Goal: Task Accomplishment & Management: Complete application form

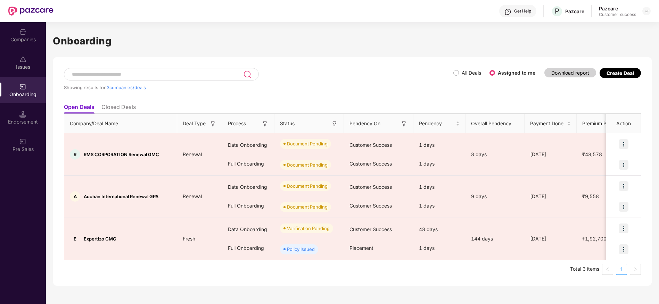
click at [19, 34] on div "Companies" at bounding box center [23, 35] width 46 height 26
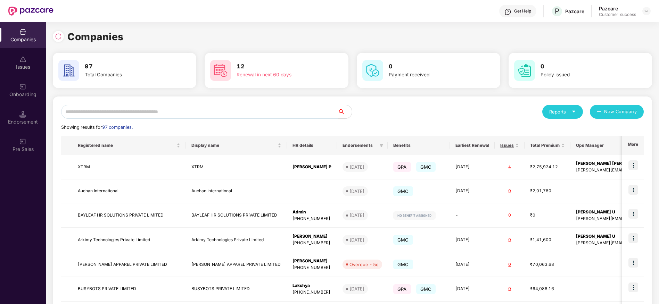
click at [104, 116] on input "text" at bounding box center [199, 112] width 277 height 14
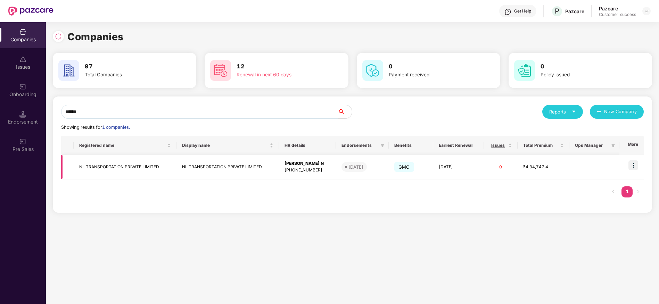
type input "******"
click at [634, 163] on img at bounding box center [633, 165] width 10 height 10
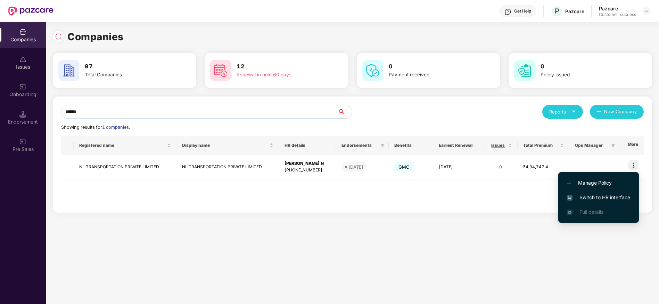
click at [584, 198] on span "Switch to HR interface" at bounding box center [598, 198] width 63 height 8
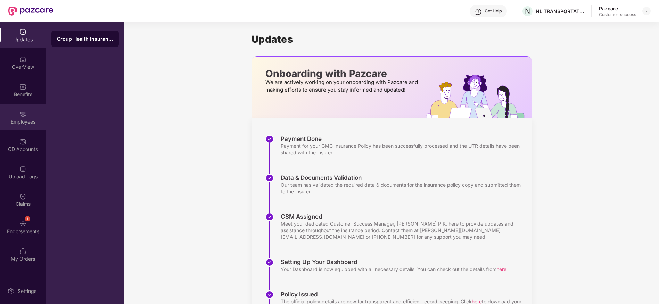
click at [36, 113] on div "Employees" at bounding box center [23, 118] width 46 height 26
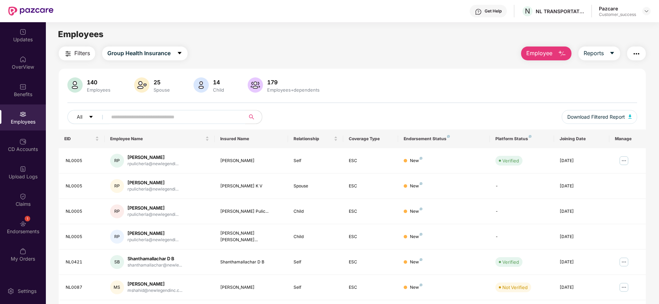
click at [198, 121] on input "text" at bounding box center [173, 117] width 125 height 10
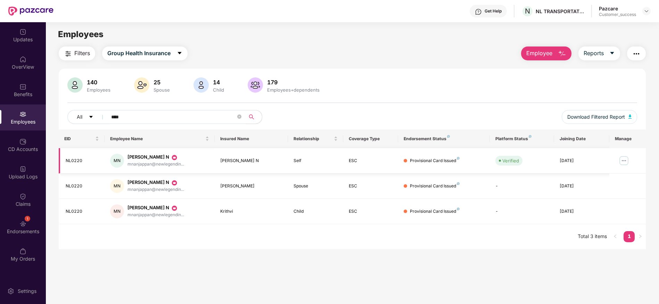
type input "****"
click at [620, 161] on img at bounding box center [623, 160] width 11 height 11
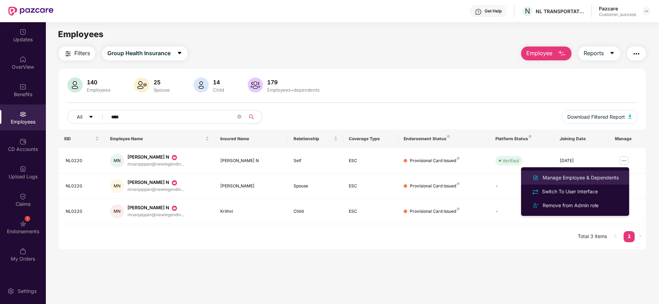
click at [570, 175] on div "Manage Employee & Dependents" at bounding box center [580, 178] width 79 height 8
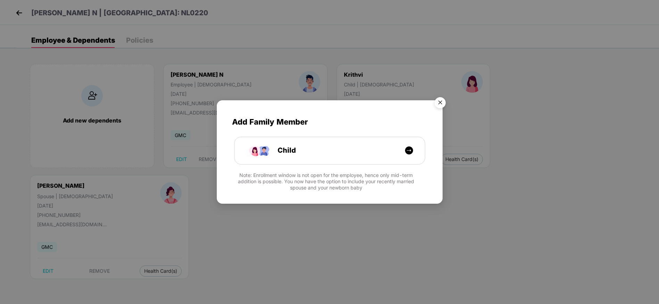
click at [438, 99] on img "Close" at bounding box center [439, 103] width 19 height 19
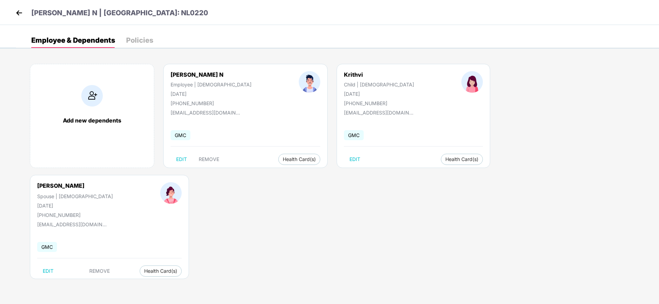
click at [16, 20] on div "[PERSON_NAME] N | [GEOGRAPHIC_DATA]: NL0220" at bounding box center [329, 12] width 659 height 25
click at [17, 15] on img at bounding box center [19, 13] width 10 height 10
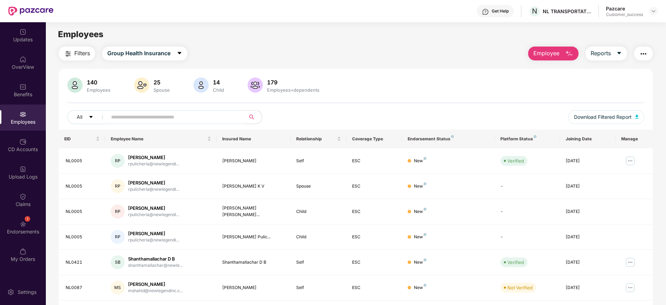
click at [548, 52] on span "Employee" at bounding box center [547, 53] width 26 height 9
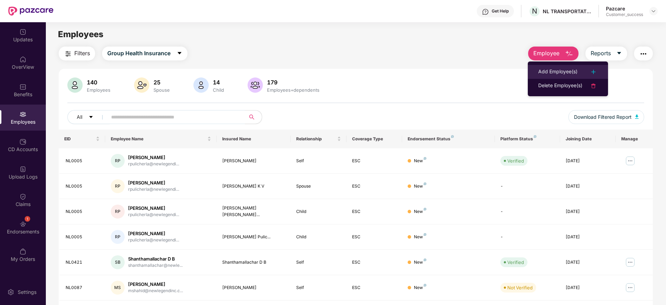
click at [572, 71] on div "Add Employee(s)" at bounding box center [557, 72] width 39 height 8
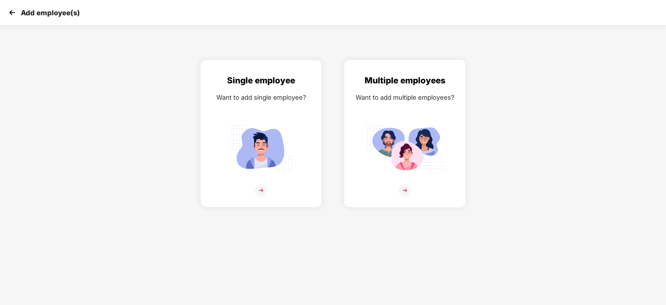
click at [409, 195] on img at bounding box center [405, 190] width 13 height 13
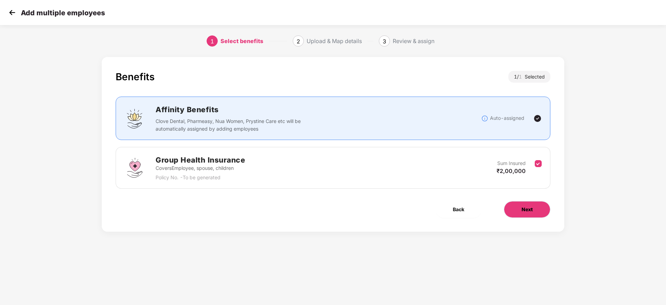
click at [527, 204] on button "Next" at bounding box center [527, 209] width 47 height 17
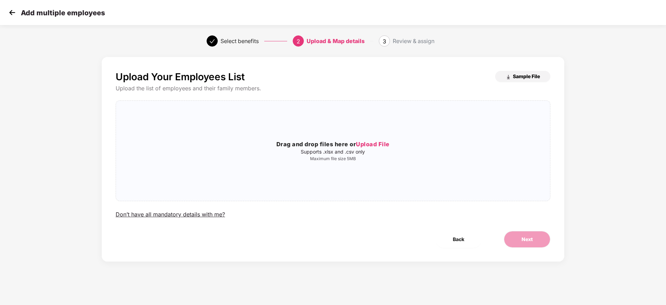
click at [514, 76] on span "Sample File" at bounding box center [526, 76] width 27 height 7
click at [9, 8] on img at bounding box center [12, 12] width 10 height 10
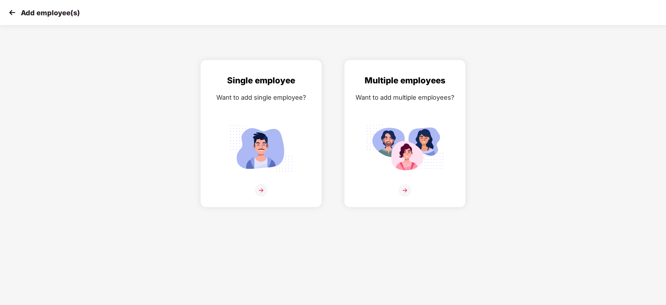
click at [9, 8] on img at bounding box center [12, 12] width 10 height 10
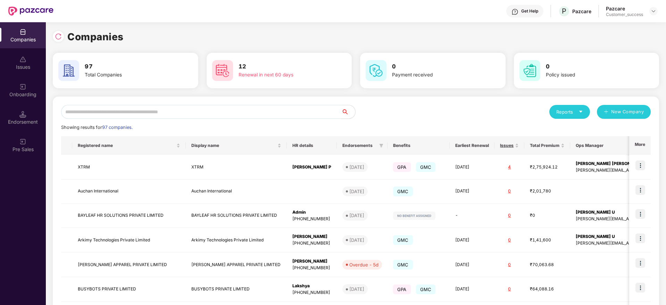
click at [121, 112] on input "text" at bounding box center [201, 112] width 280 height 14
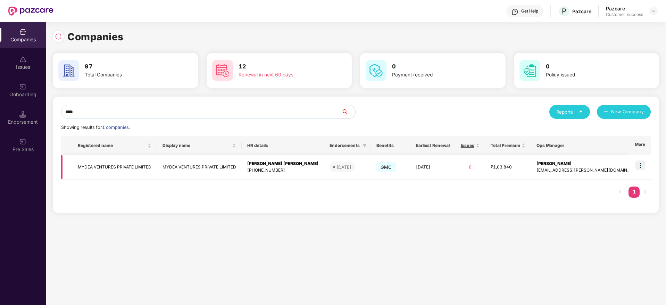
type input "****"
click at [647, 165] on td at bounding box center [640, 167] width 22 height 25
click at [641, 162] on img at bounding box center [641, 165] width 10 height 10
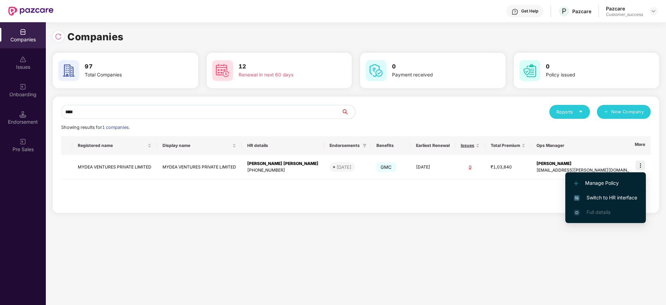
click at [609, 190] on li "Switch to HR interface" at bounding box center [606, 197] width 81 height 15
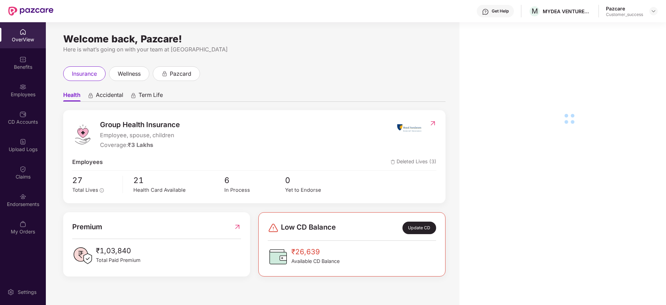
click at [25, 99] on div "Employees" at bounding box center [23, 90] width 46 height 26
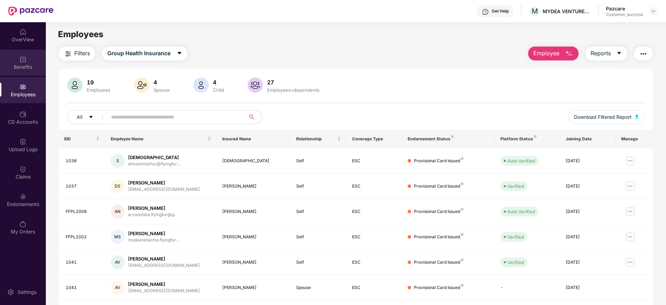
click at [25, 64] on div "Benefits" at bounding box center [23, 67] width 46 height 7
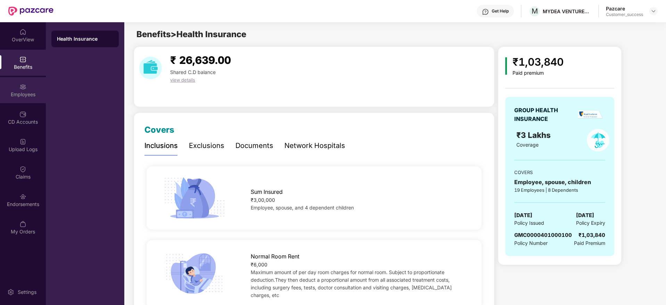
click at [24, 85] on img at bounding box center [22, 86] width 7 height 7
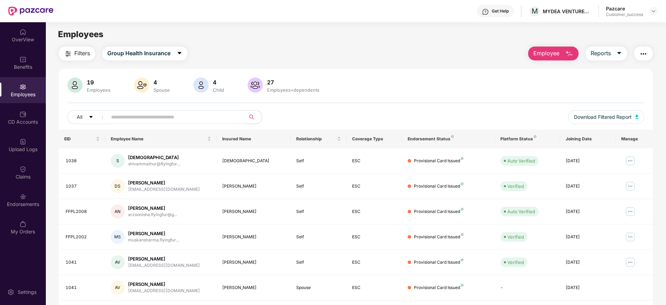
click at [555, 55] on span "Employee" at bounding box center [547, 53] width 26 height 9
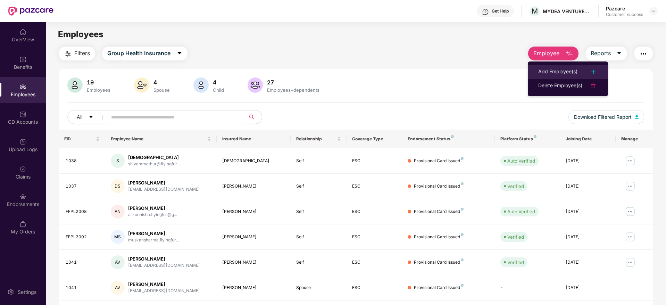
click at [559, 71] on div "Add Employee(s)" at bounding box center [557, 72] width 39 height 8
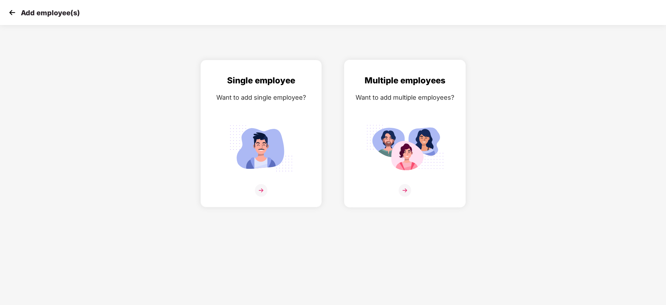
click at [406, 187] on img at bounding box center [405, 190] width 13 height 13
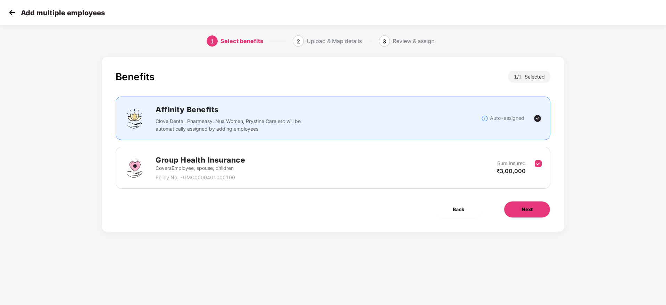
click at [516, 207] on button "Next" at bounding box center [527, 209] width 47 height 17
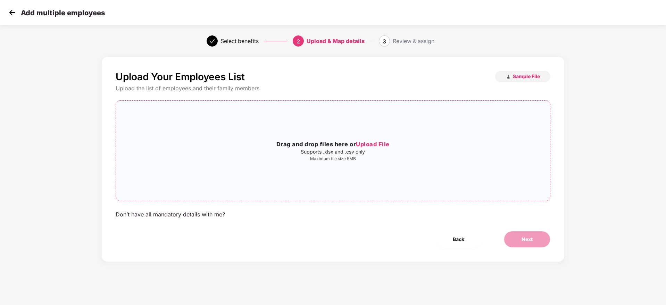
click at [384, 144] on span "Upload File" at bounding box center [373, 144] width 34 height 7
click at [527, 234] on button "Next" at bounding box center [527, 239] width 47 height 17
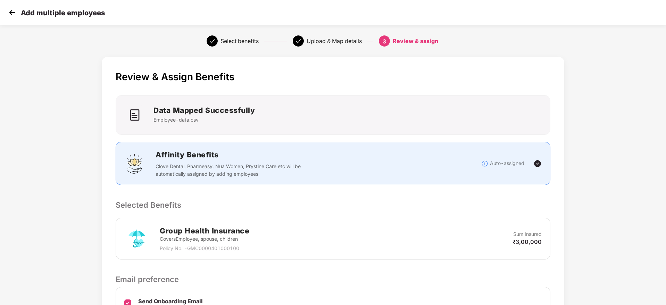
click at [527, 234] on p "Sum Insured" at bounding box center [527, 234] width 28 height 8
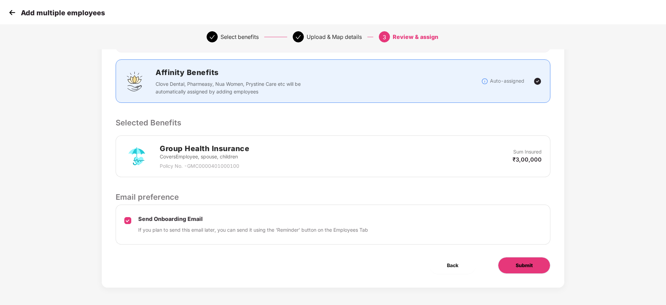
click at [516, 267] on span "Submit" at bounding box center [524, 266] width 17 height 8
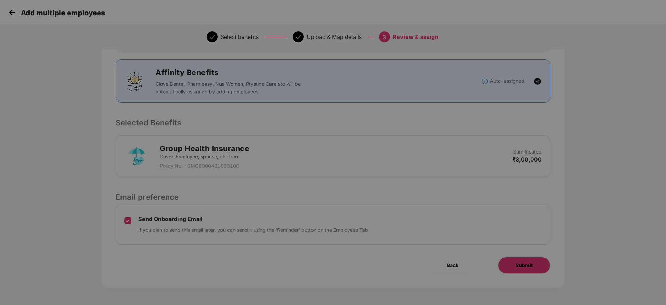
scroll to position [0, 0]
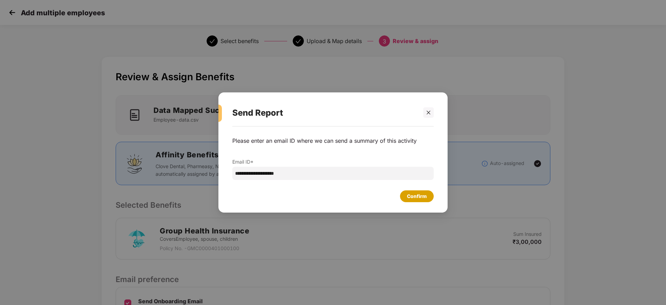
click at [411, 192] on div "Confirm" at bounding box center [417, 196] width 20 height 8
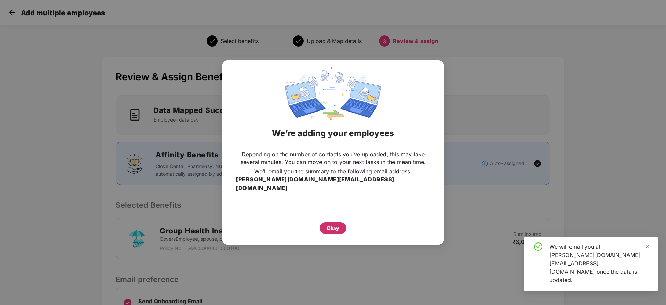
click at [340, 222] on div "Okay" at bounding box center [333, 228] width 26 height 12
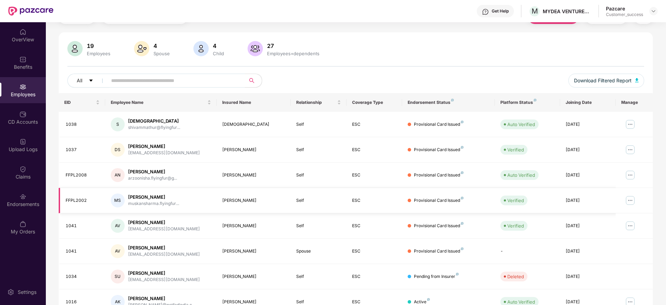
scroll to position [34, 0]
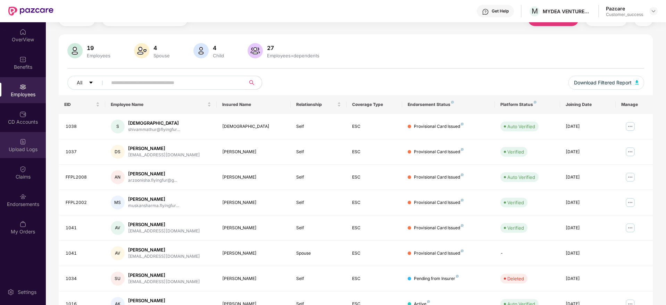
click at [43, 147] on div "Upload Logs" at bounding box center [23, 149] width 46 height 7
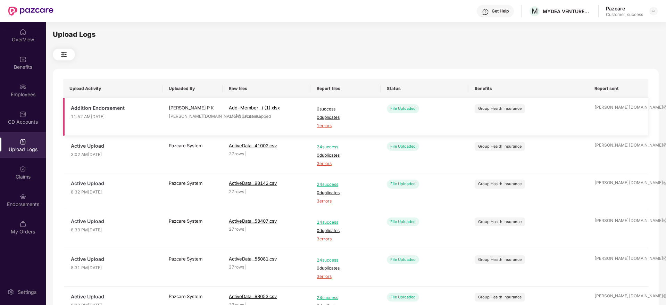
click at [326, 126] on span "1 errors" at bounding box center [346, 126] width 58 height 7
